Goal: Check status: Check status

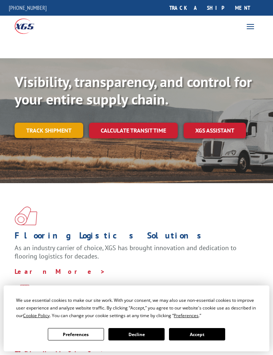
click at [51, 130] on link "Track shipment" at bounding box center [49, 130] width 69 height 15
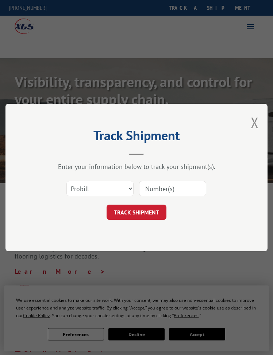
click at [157, 189] on input at bounding box center [172, 188] width 67 height 15
click at [127, 191] on select "Select category... Probill BOL PO" at bounding box center [99, 188] width 67 height 15
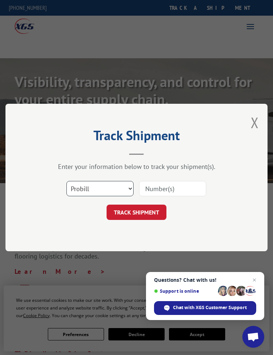
click at [130, 191] on select "Select category... Probill BOL PO" at bounding box center [99, 188] width 67 height 15
select select "bol"
click at [161, 190] on input at bounding box center [172, 188] width 67 height 15
type input "17402217"
click at [136, 212] on button "TRACK SHIPMENT" at bounding box center [136, 212] width 60 height 15
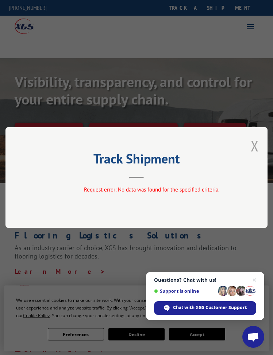
click at [254, 149] on button "Close modal" at bounding box center [254, 145] width 8 height 19
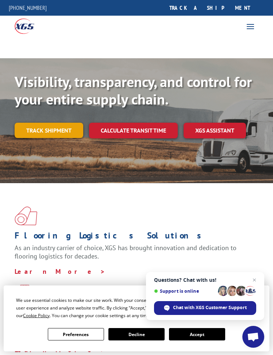
click at [52, 133] on link "Track shipment" at bounding box center [49, 130] width 69 height 15
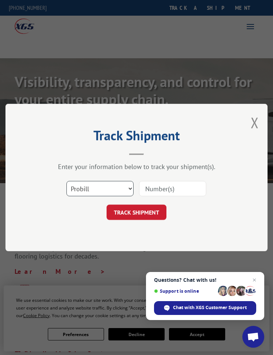
drag, startPoint x: 96, startPoint y: 191, endPoint x: 148, endPoint y: 188, distance: 51.8
click at [148, 188] on div "Select category... Probill BOL PO" at bounding box center [136, 189] width 189 height 24
click at [148, 188] on input at bounding box center [172, 188] width 67 height 15
type input "17402217"
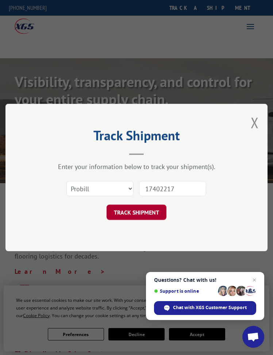
click at [152, 209] on button "TRACK SHIPMENT" at bounding box center [136, 212] width 60 height 15
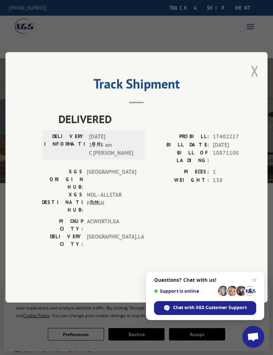
click at [254, 81] on button "Close modal" at bounding box center [254, 70] width 8 height 19
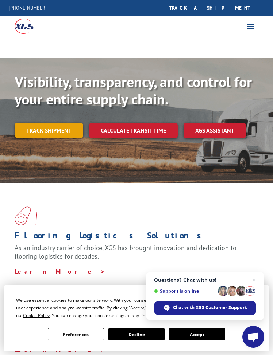
click at [47, 133] on link "Track shipment" at bounding box center [49, 130] width 69 height 15
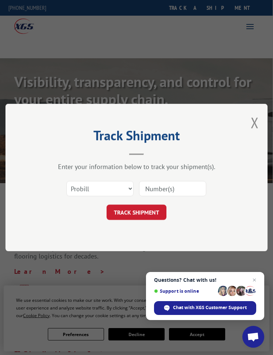
scroll to position [0, 1]
click at [195, 191] on input at bounding box center [172, 188] width 67 height 15
type input "17594606"
click at [136, 212] on button "TRACK SHIPMENT" at bounding box center [136, 212] width 60 height 15
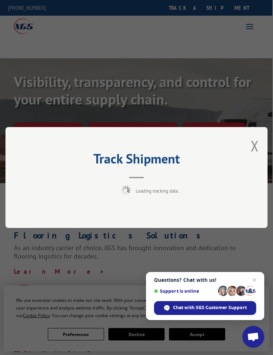
scroll to position [0, 1]
